Goal: Task Accomplishment & Management: Use online tool/utility

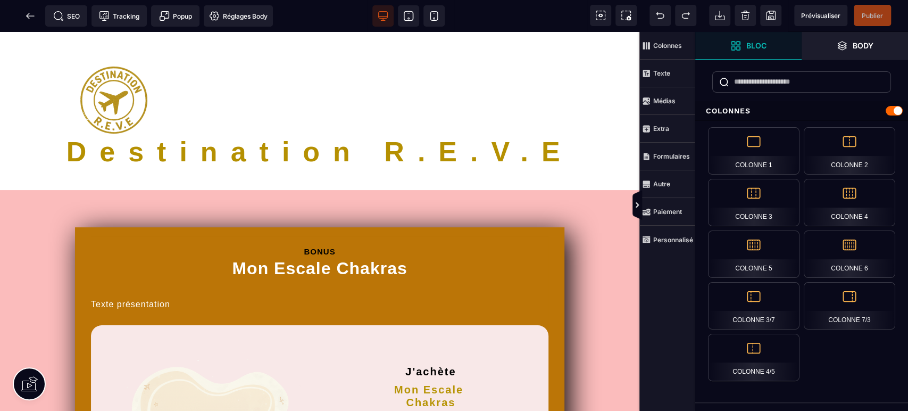
click at [76, 12] on span "SEO" at bounding box center [66, 16] width 27 height 11
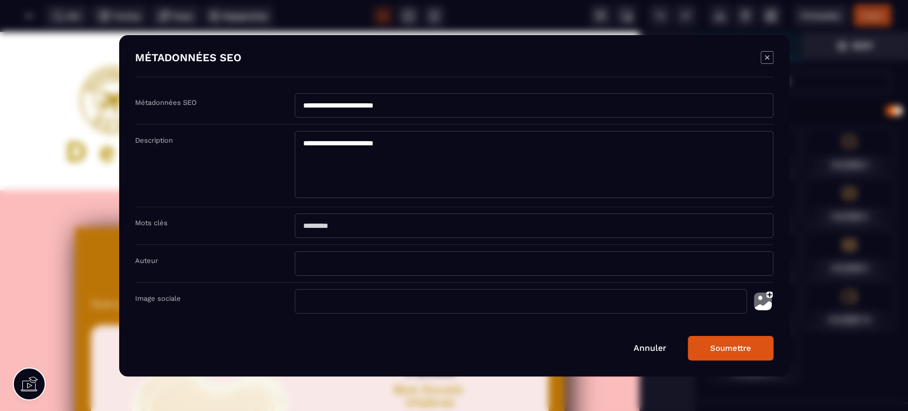
click at [767, 57] on icon "Modal window" at bounding box center [767, 57] width 13 height 13
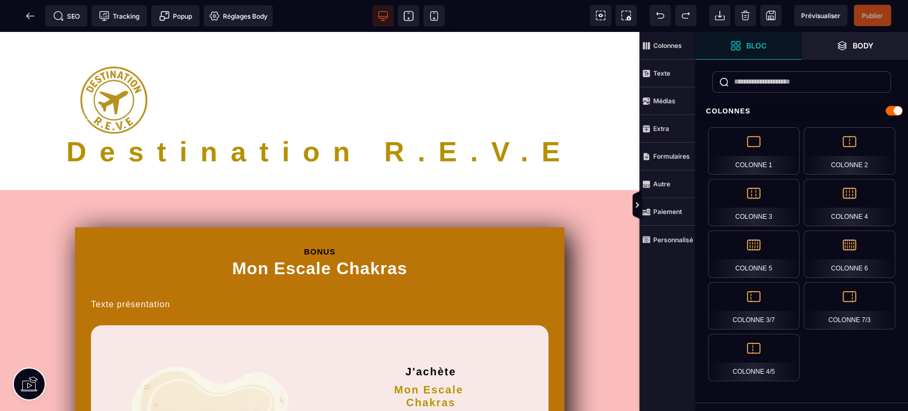
scroll to position [157, 0]
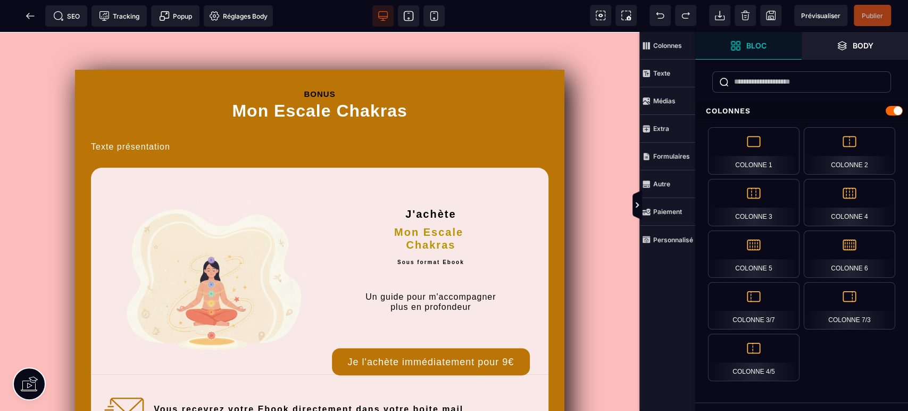
click at [29, 14] on icon at bounding box center [30, 16] width 11 height 11
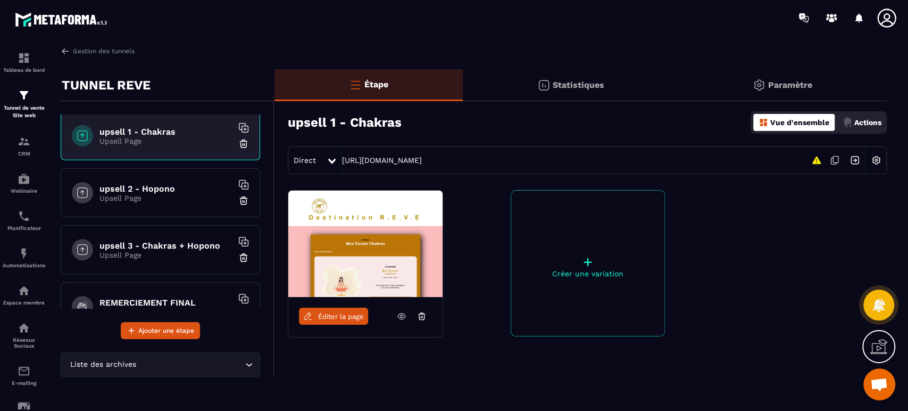
scroll to position [630, 0]
click at [179, 246] on h6 "upsell 3 - Chakras + Hopono" at bounding box center [165, 245] width 133 height 10
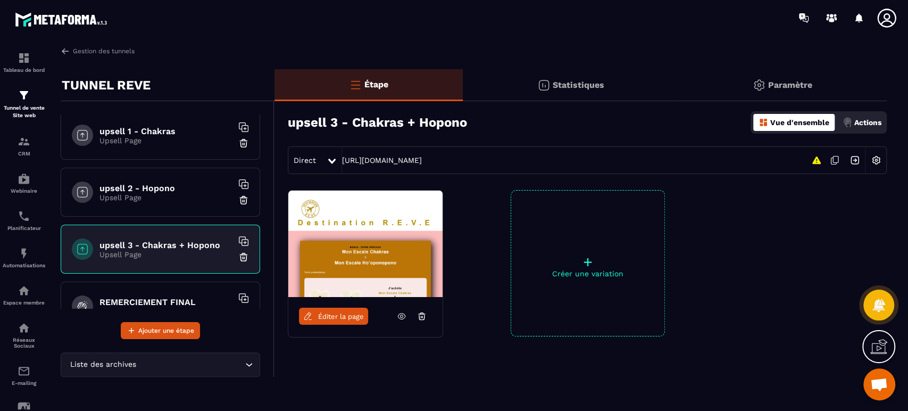
click at [336, 315] on span "Éditer la page" at bounding box center [341, 316] width 46 height 8
